Goal: Information Seeking & Learning: Learn about a topic

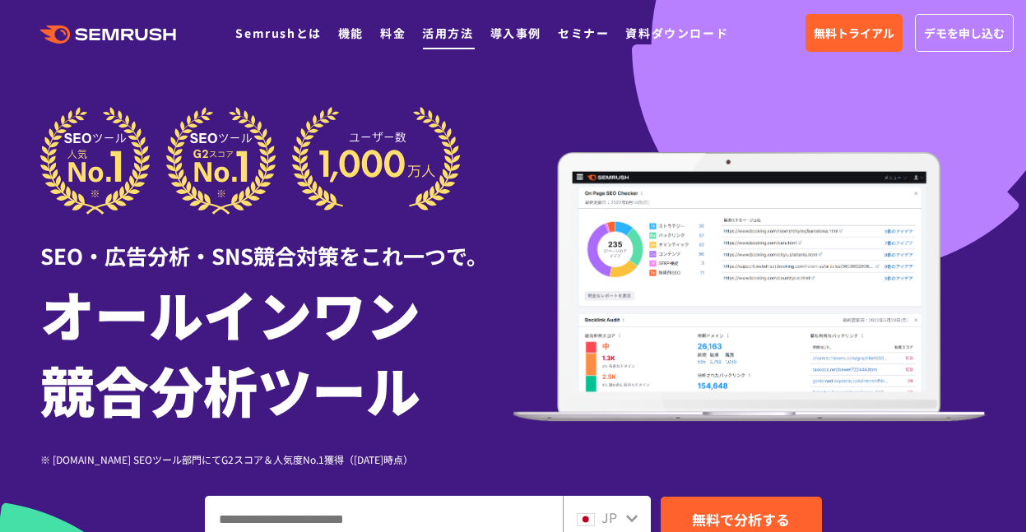
click at [443, 35] on link "活用方法" at bounding box center [447, 33] width 51 height 16
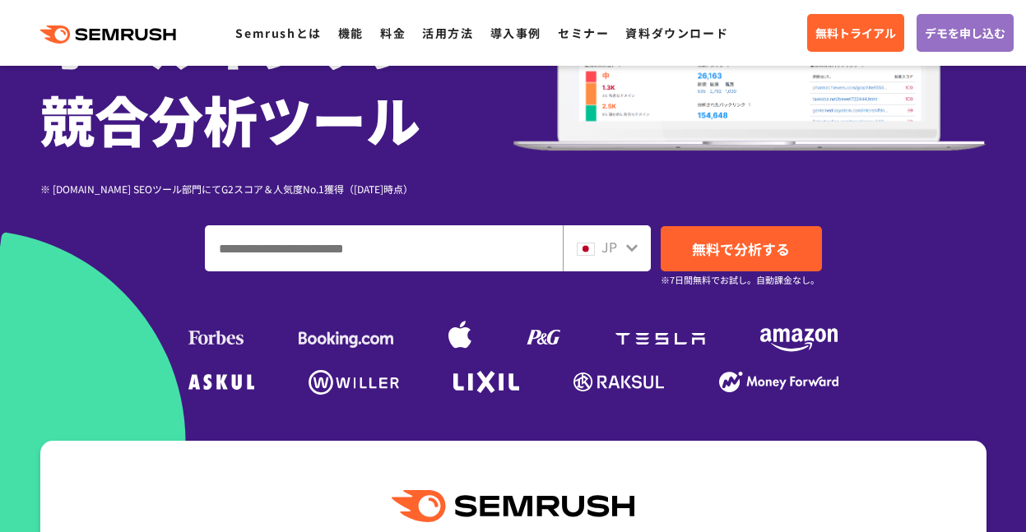
scroll to position [274, 0]
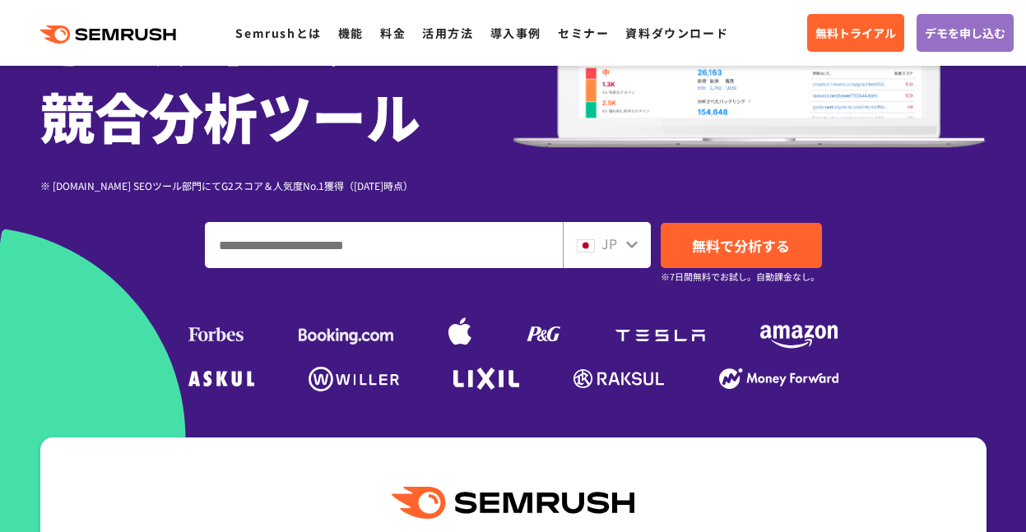
click at [504, 230] on input "ドメイン、キーワードまたはURLを入力してください" at bounding box center [384, 245] width 356 height 44
click at [504, 250] on input "ドメイン、キーワードまたはURLを入力してください" at bounding box center [384, 245] width 356 height 44
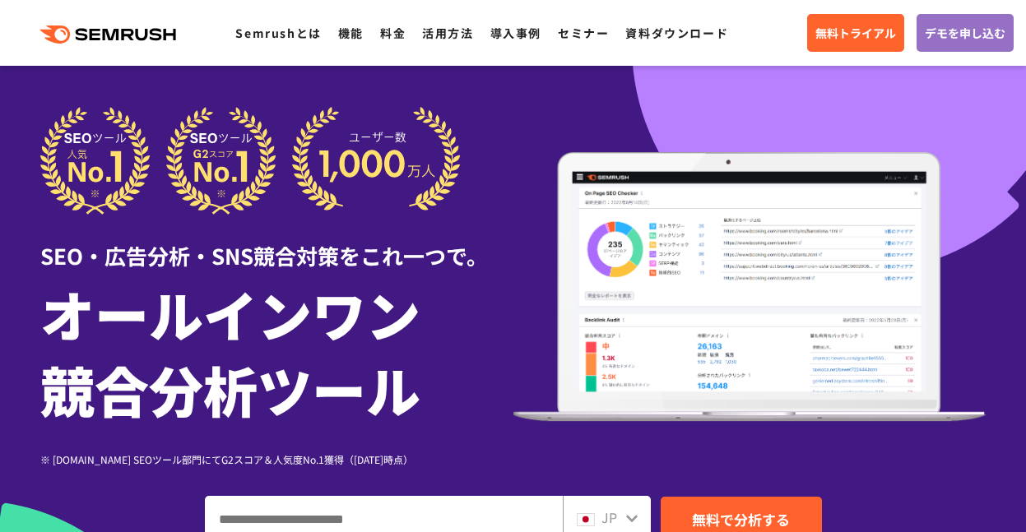
scroll to position [198, 0]
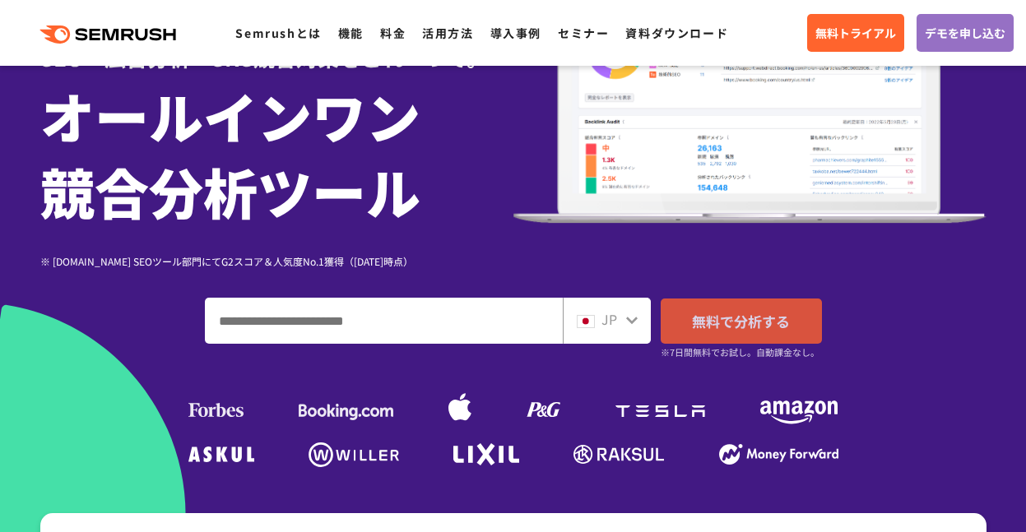
click at [750, 323] on span "無料で分析する" at bounding box center [741, 321] width 98 height 21
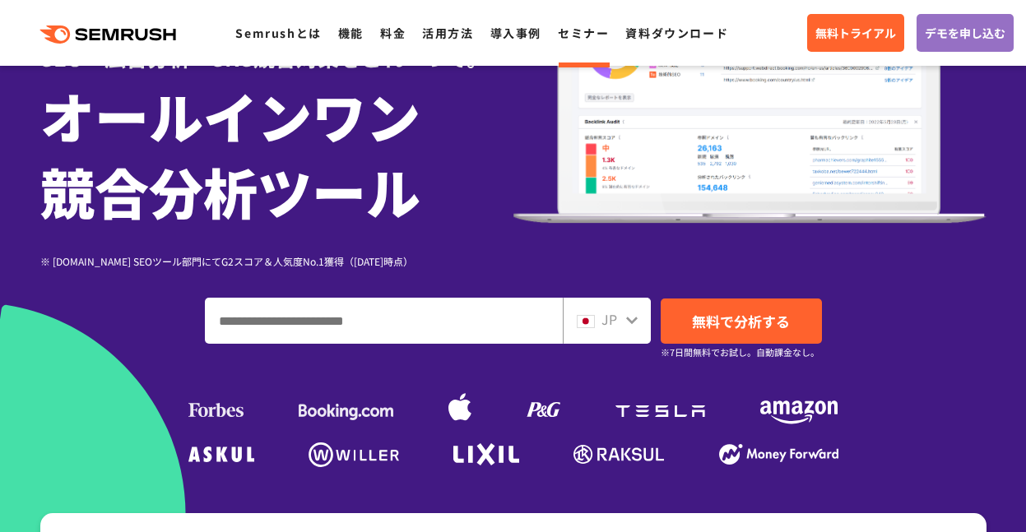
scroll to position [0, 0]
